Goal: Navigation & Orientation: Find specific page/section

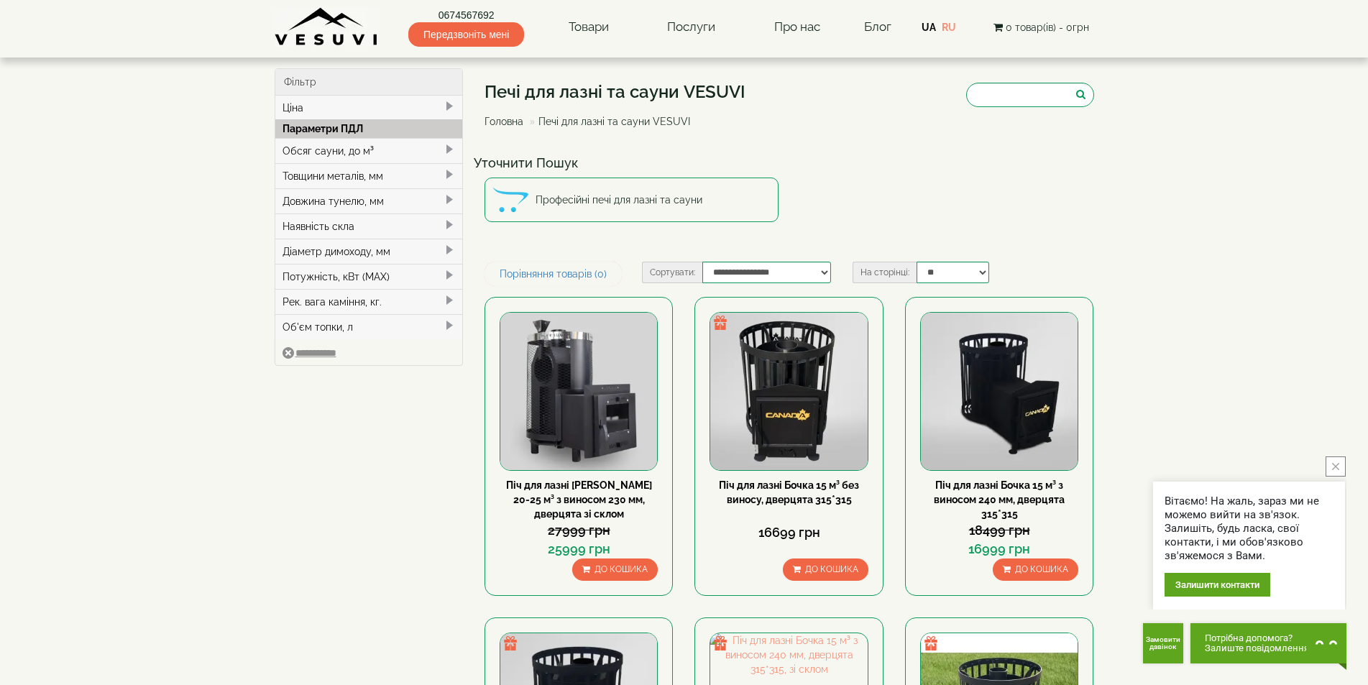
click at [496, 121] on link "Головна" at bounding box center [503, 121] width 39 height 11
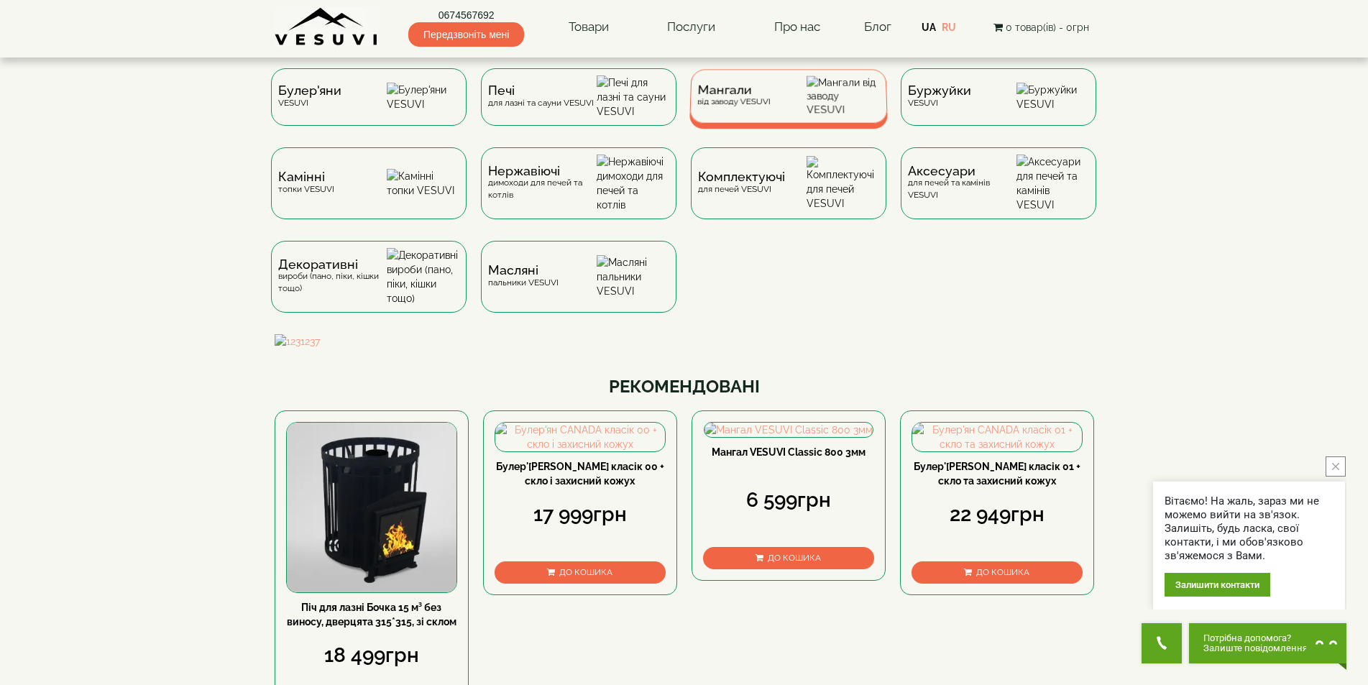
click at [768, 107] on div "Мангали від заводу VESUVI" at bounding box center [732, 96] width 73 height 22
